Goal: Find contact information: Find contact information

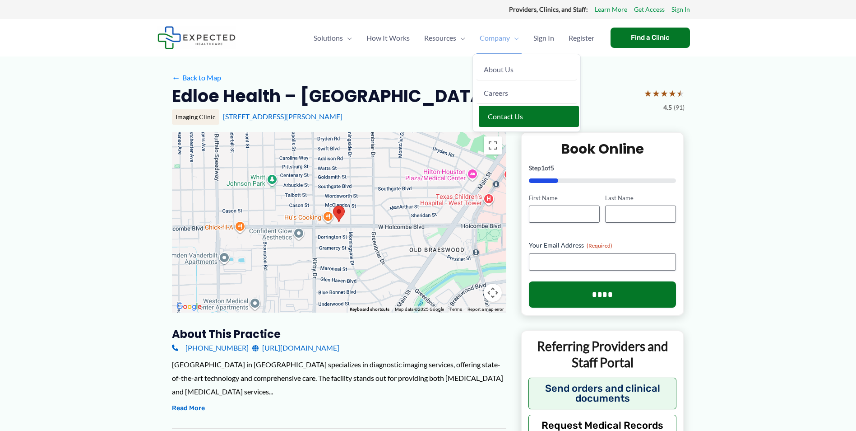
click at [505, 113] on span "Contact Us" at bounding box center [505, 116] width 35 height 9
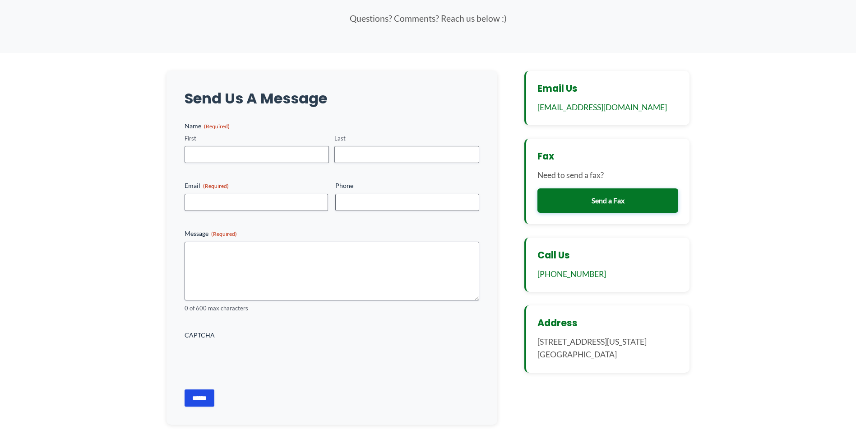
scroll to position [90, 0]
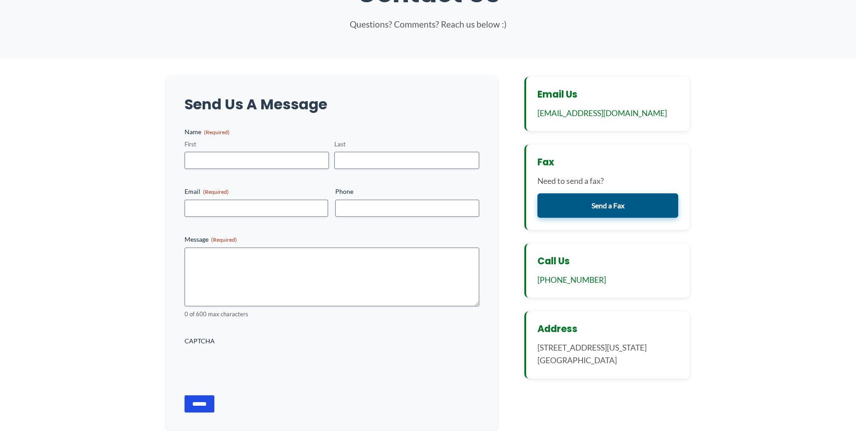
click at [598, 210] on link "Send a Fax" at bounding box center [608, 205] width 141 height 24
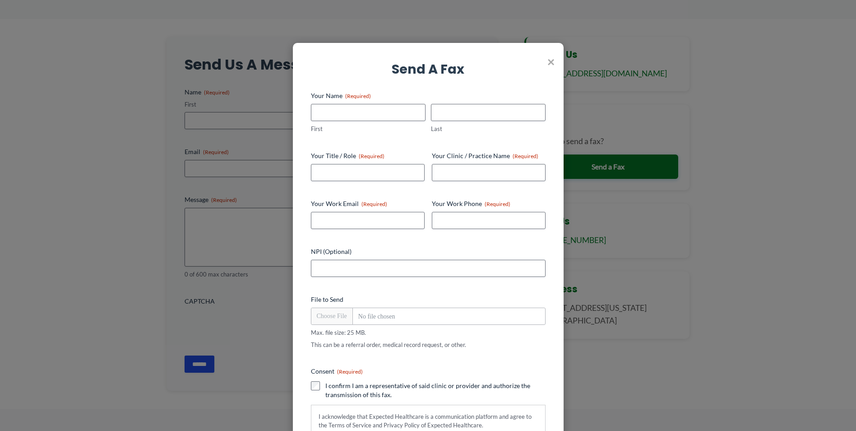
scroll to position [0, 0]
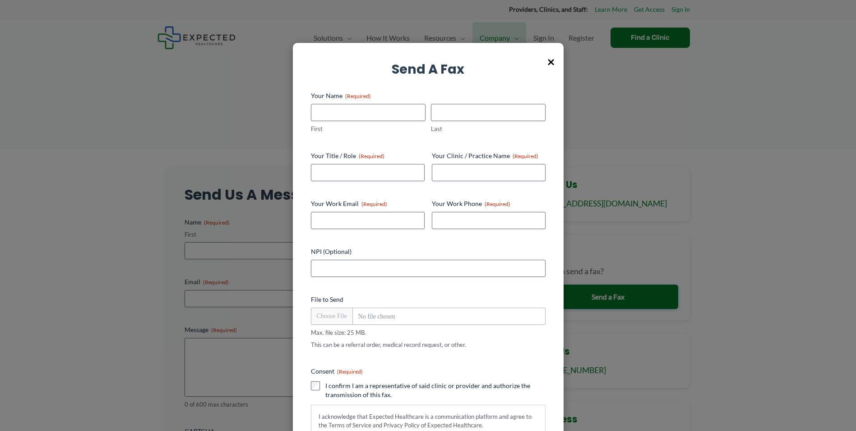
click at [551, 61] on span "×" at bounding box center [550, 61] width 7 height 23
